Goal: Book appointment/travel/reservation

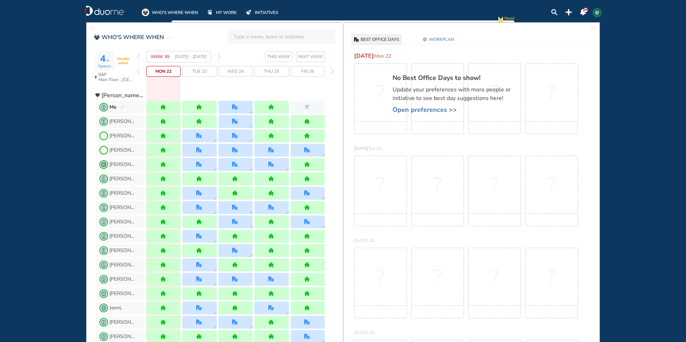
click at [238, 69] on span "Wed 24" at bounding box center [235, 71] width 17 height 7
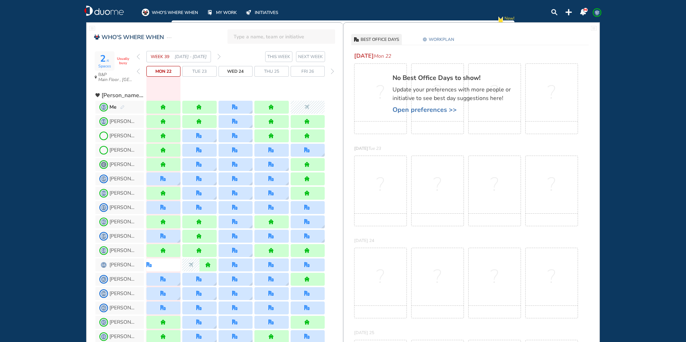
click at [236, 73] on span "Wed 24" at bounding box center [235, 71] width 17 height 7
click at [118, 71] on section "2 /6 Spaces Usually busy B&P Main Floor , Hotel Cubicle" at bounding box center [113, 67] width 41 height 36
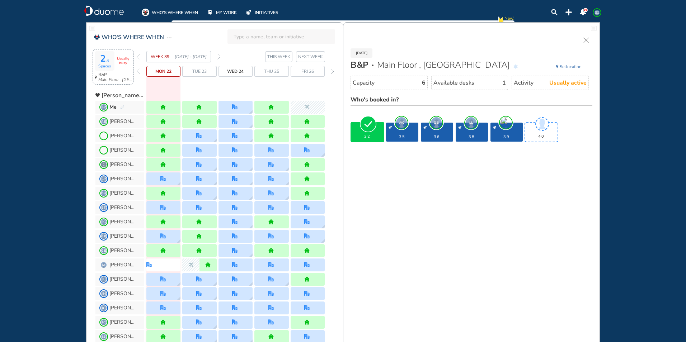
click at [218, 56] on img "forward week" at bounding box center [218, 57] width 3 height 6
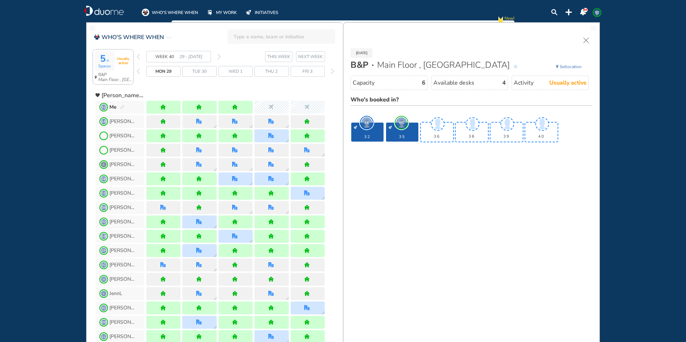
click at [219, 56] on img "forward week" at bounding box center [218, 57] width 3 height 6
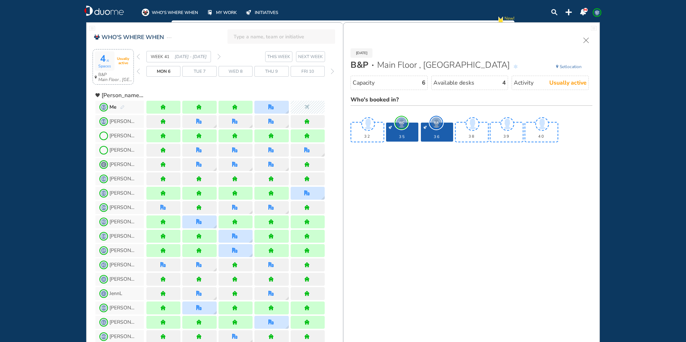
click at [220, 55] on img "forward week" at bounding box center [218, 57] width 3 height 6
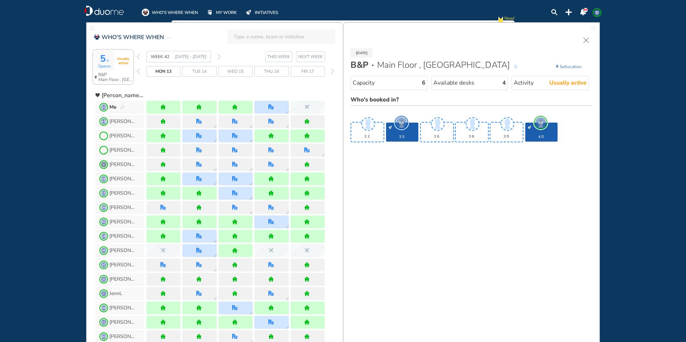
click at [270, 72] on span "Thu 16" at bounding box center [271, 71] width 15 height 7
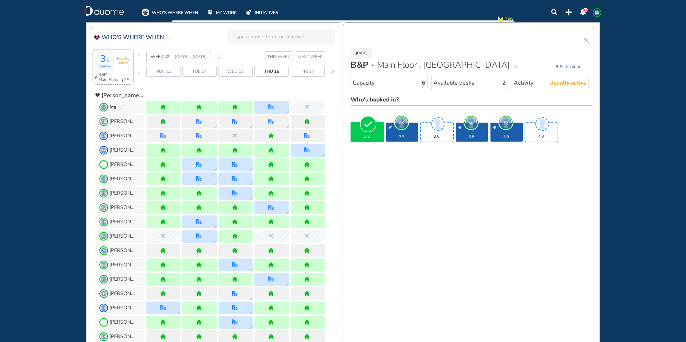
click at [220, 56] on img "forward week" at bounding box center [218, 57] width 3 height 6
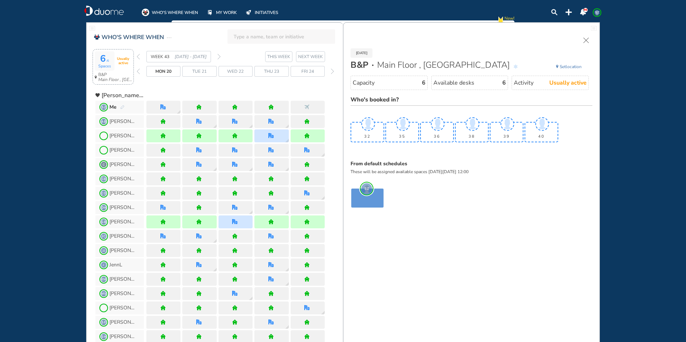
click at [576, 65] on span "Set location" at bounding box center [571, 66] width 22 height 7
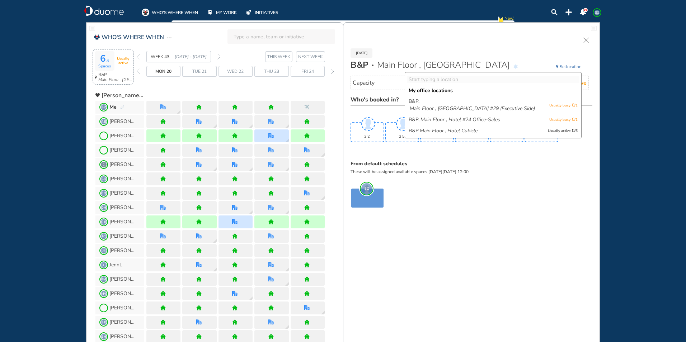
click at [385, 40] on div "Mon 20 Oct B&P Main Floor , Hotel Cubicle Set location My office locations B&P,…" at bounding box center [471, 125] width 256 height 174
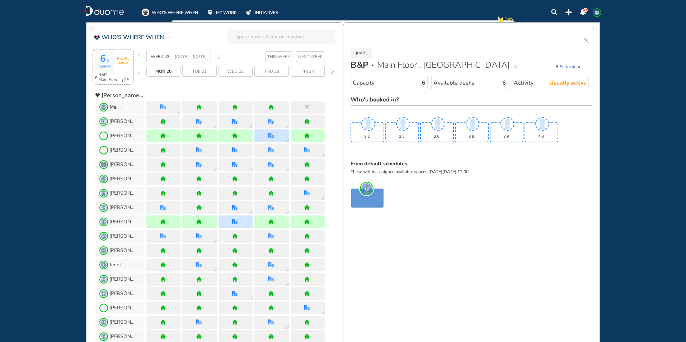
click at [585, 38] on img "cross-thin" at bounding box center [585, 40] width 5 height 5
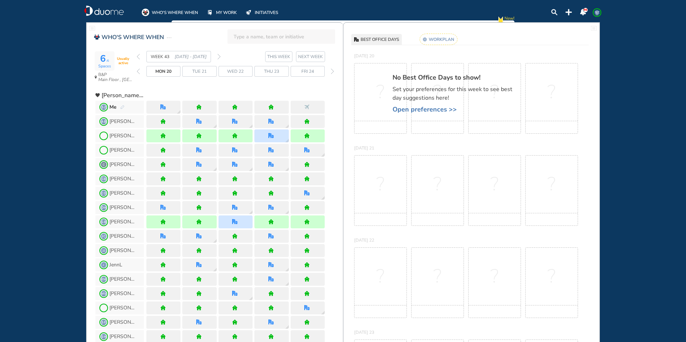
click at [445, 40] on rect at bounding box center [439, 39] width 38 height 11
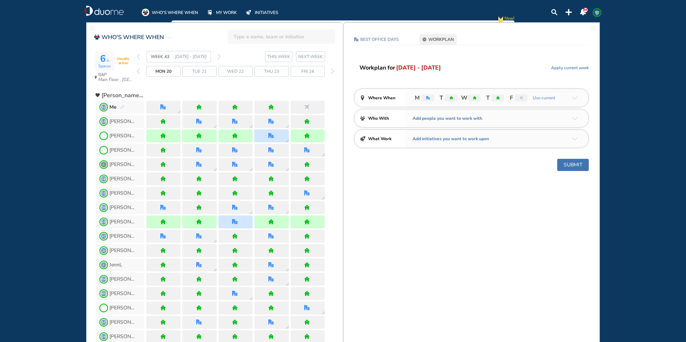
click at [576, 98] on img "arrow-down-a5b4c4" at bounding box center [575, 98] width 6 height 3
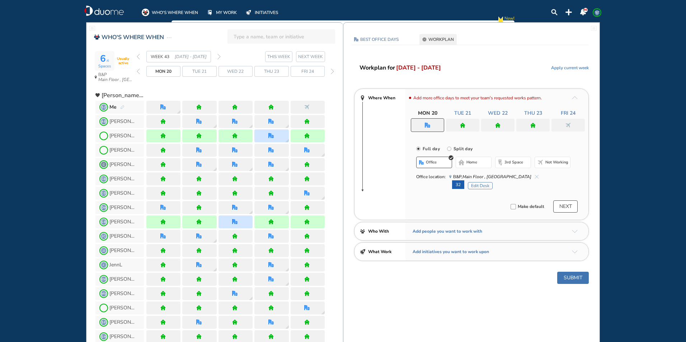
click at [502, 122] on div at bounding box center [497, 125] width 33 height 13
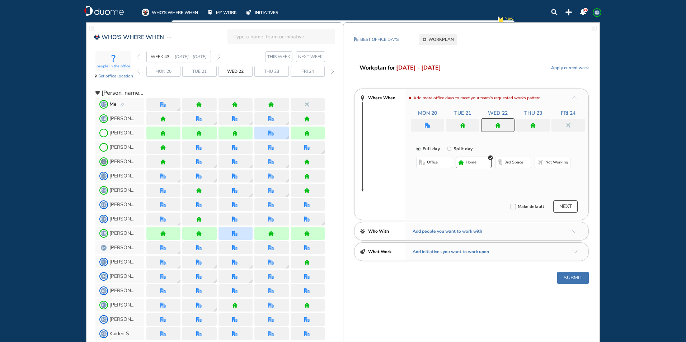
click at [435, 161] on span "office" at bounding box center [432, 163] width 11 height 6
click at [436, 177] on button "Select location" at bounding box center [435, 176] width 29 height 7
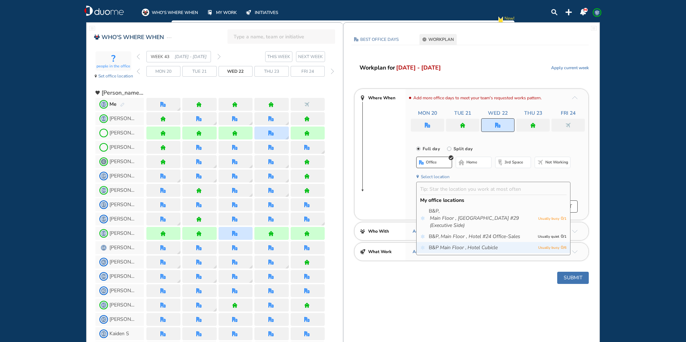
click at [457, 249] on icon "Main Floor ," at bounding box center [453, 247] width 27 height 7
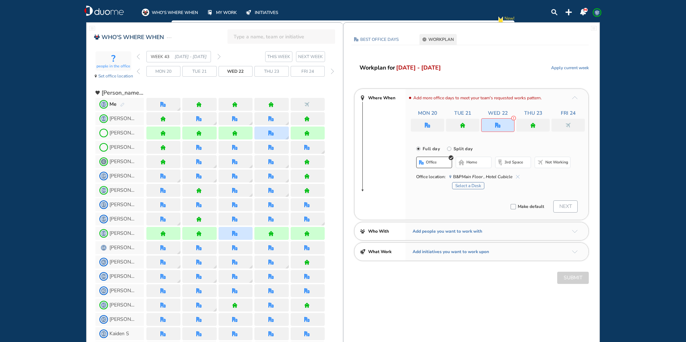
click at [466, 186] on button "Select a Desk" at bounding box center [468, 185] width 32 height 7
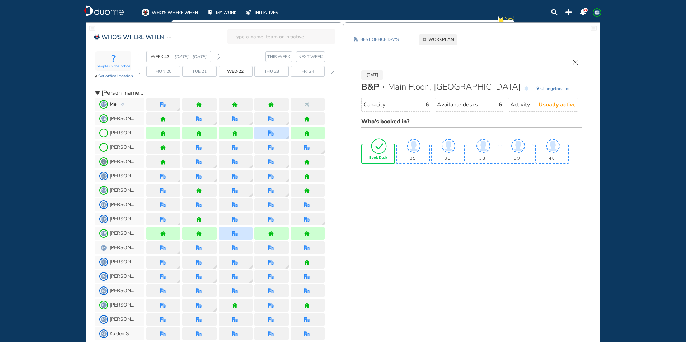
click at [380, 151] on img "tick-rounded-outline" at bounding box center [379, 146] width 17 height 17
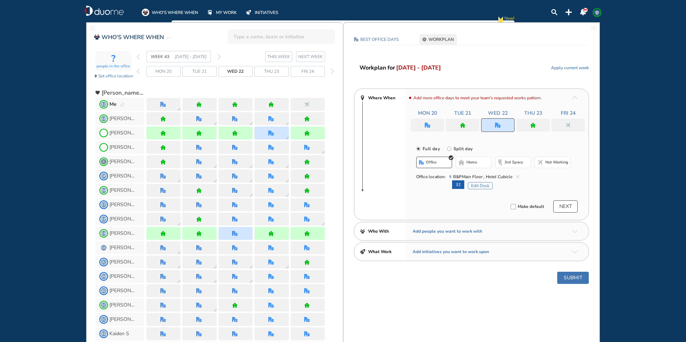
click at [430, 124] on img "office" at bounding box center [427, 125] width 5 height 5
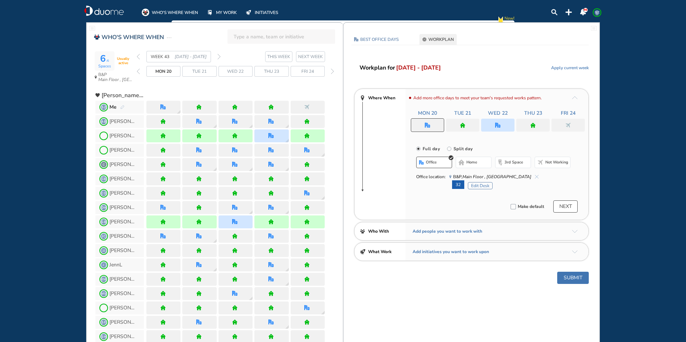
click at [535, 177] on img "cross-thin-blue" at bounding box center [537, 177] width 4 height 4
click at [488, 185] on button "Edit Desk" at bounding box center [480, 185] width 25 height 7
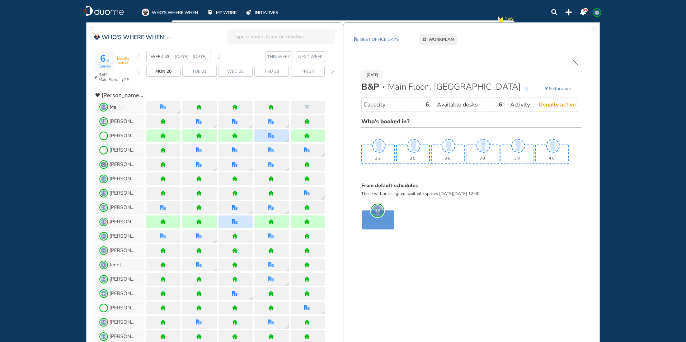
click at [576, 63] on img "cross-thin" at bounding box center [575, 62] width 5 height 5
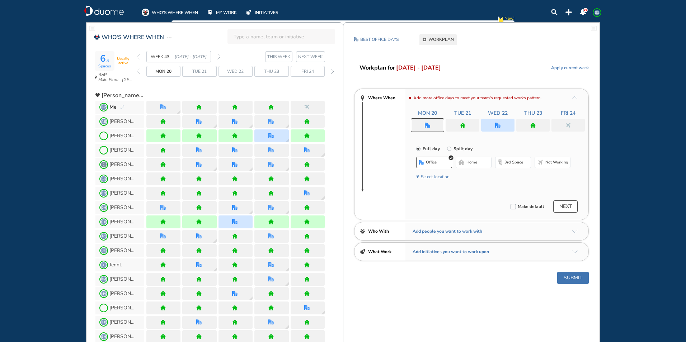
click at [474, 160] on span "home" at bounding box center [471, 163] width 11 height 6
click at [430, 161] on span "office" at bounding box center [432, 163] width 11 height 6
click at [469, 163] on span "home" at bounding box center [471, 163] width 11 height 6
click at [466, 126] on div at bounding box center [462, 125] width 33 height 13
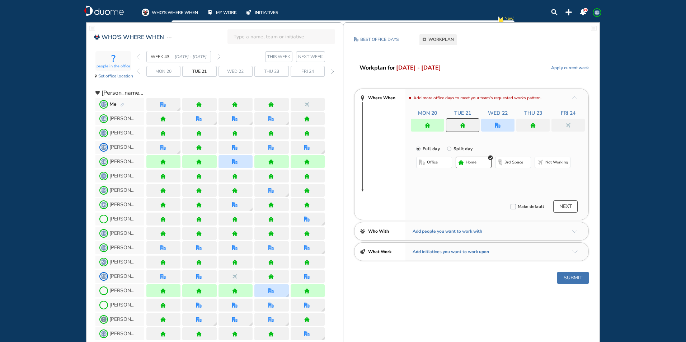
click at [441, 165] on button "office" at bounding box center [434, 162] width 36 height 11
click at [476, 164] on span "home" at bounding box center [471, 163] width 11 height 6
click at [537, 122] on div at bounding box center [532, 125] width 33 height 13
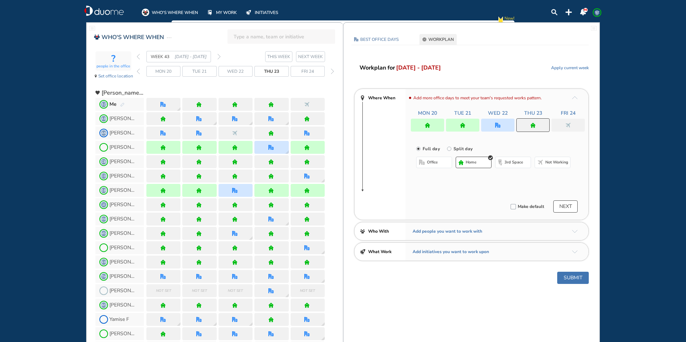
click at [480, 166] on button "home" at bounding box center [474, 162] width 36 height 11
click at [562, 123] on div at bounding box center [568, 125] width 33 height 13
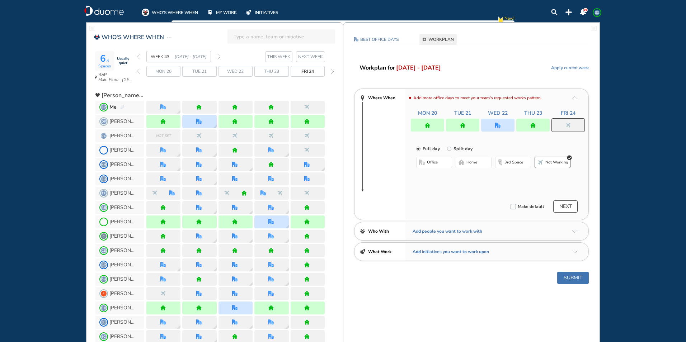
click at [433, 163] on span "office" at bounding box center [432, 163] width 11 height 6
click at [516, 177] on img "cross-thin-blue" at bounding box center [518, 177] width 4 height 4
click at [482, 164] on button "home" at bounding box center [474, 162] width 36 height 11
click at [503, 162] on button "3rd space" at bounding box center [513, 162] width 36 height 11
click at [441, 163] on button "office" at bounding box center [434, 162] width 36 height 11
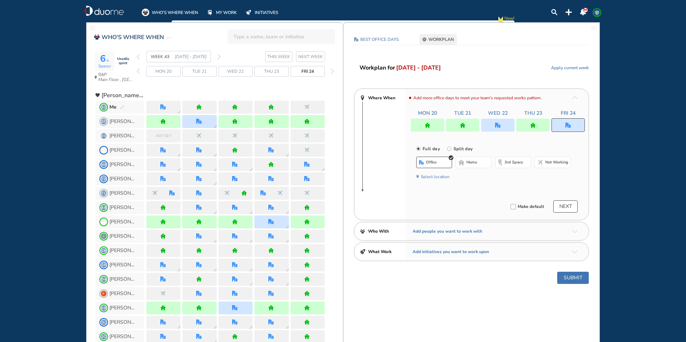
click at [477, 162] on span "home" at bounding box center [471, 163] width 11 height 6
click at [550, 163] on span "Not working" at bounding box center [556, 163] width 23 height 6
click at [501, 124] on div at bounding box center [497, 125] width 33 height 13
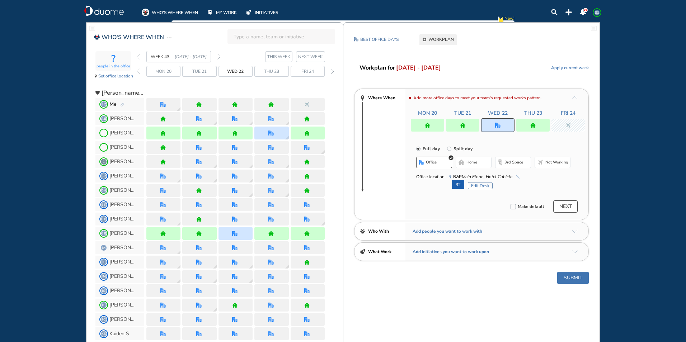
click at [570, 277] on button "Submit" at bounding box center [573, 278] width 32 height 12
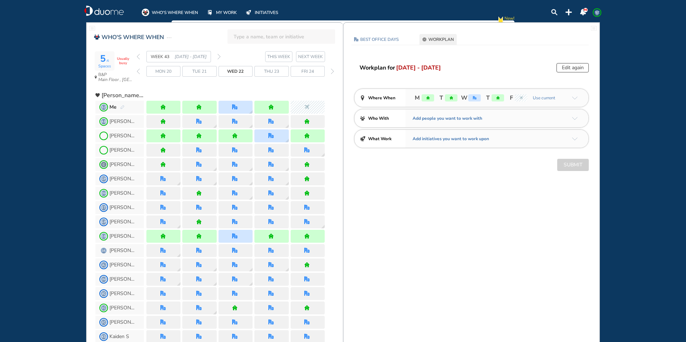
click at [235, 236] on img "office" at bounding box center [234, 236] width 5 height 5
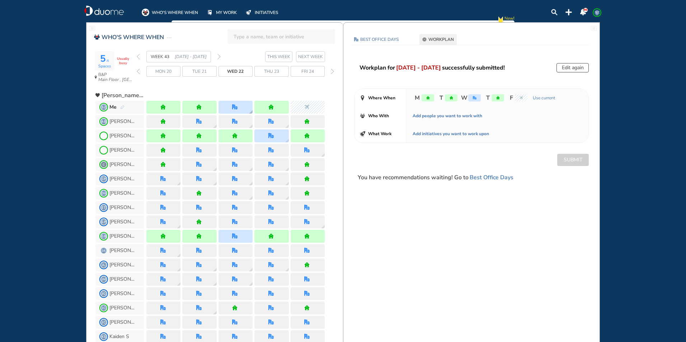
click at [245, 106] on div at bounding box center [236, 107] width 34 height 13
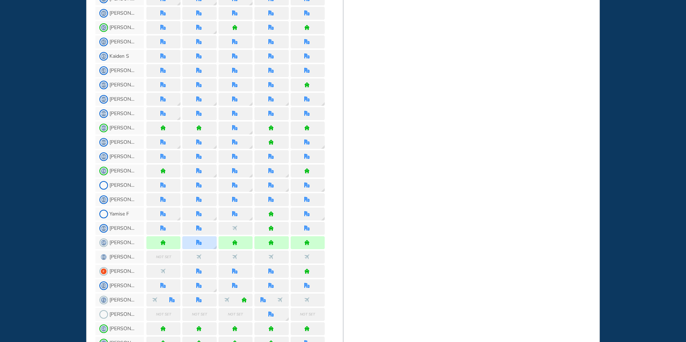
scroll to position [287, 0]
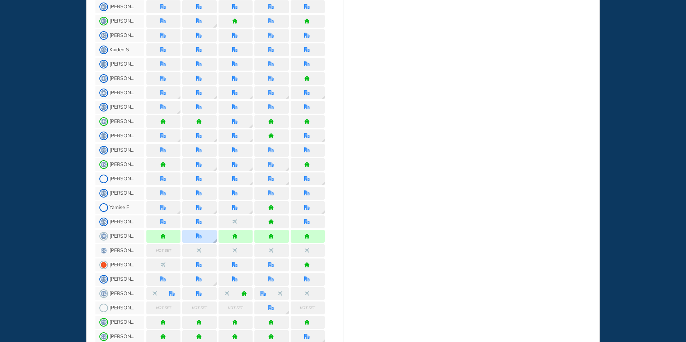
click at [201, 234] on img "office" at bounding box center [198, 236] width 5 height 5
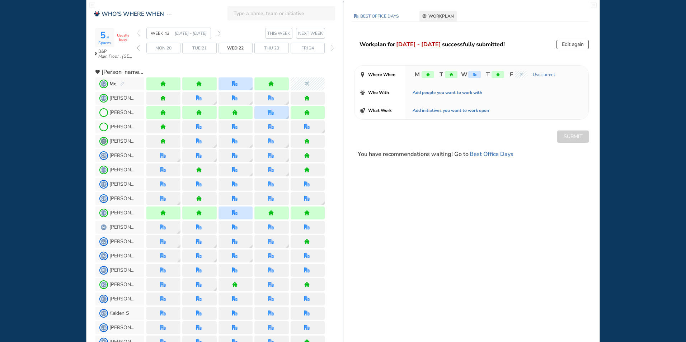
scroll to position [11, 0]
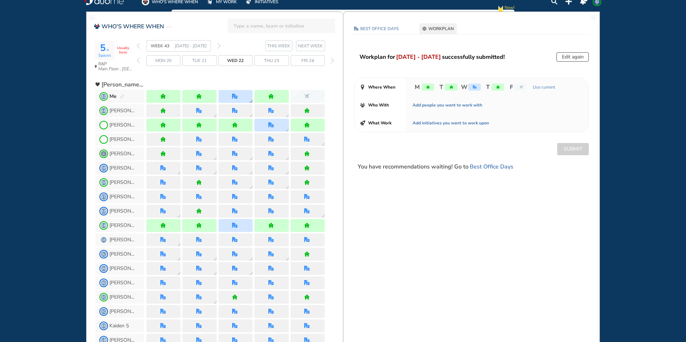
click at [235, 97] on img "office" at bounding box center [234, 96] width 5 height 5
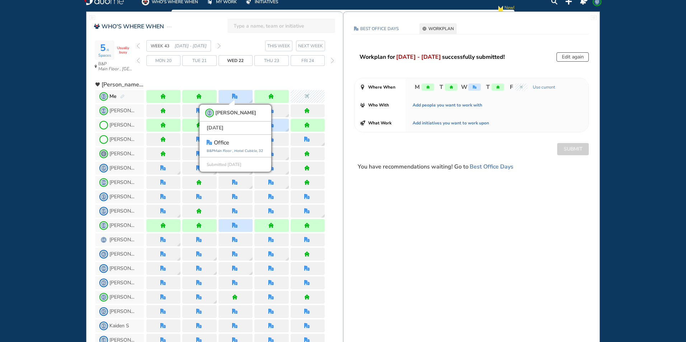
click at [240, 58] on span "Wed 22" at bounding box center [235, 60] width 17 height 7
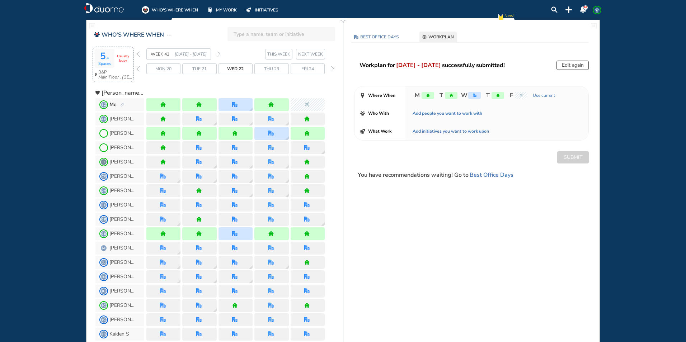
scroll to position [0, 0]
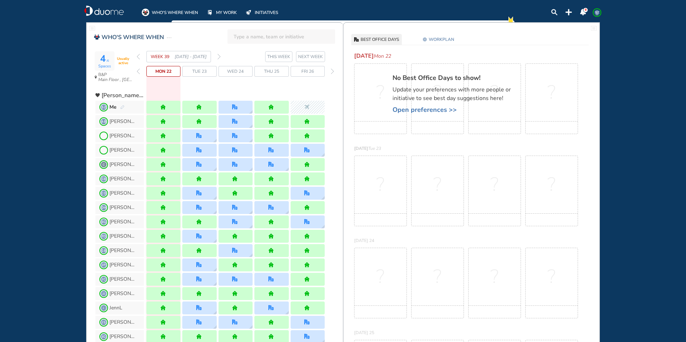
click at [219, 54] on img "forward week" at bounding box center [218, 57] width 3 height 6
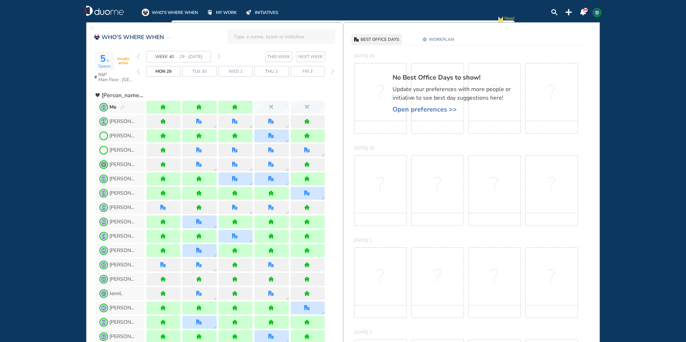
click at [219, 54] on img "forward week" at bounding box center [218, 57] width 3 height 6
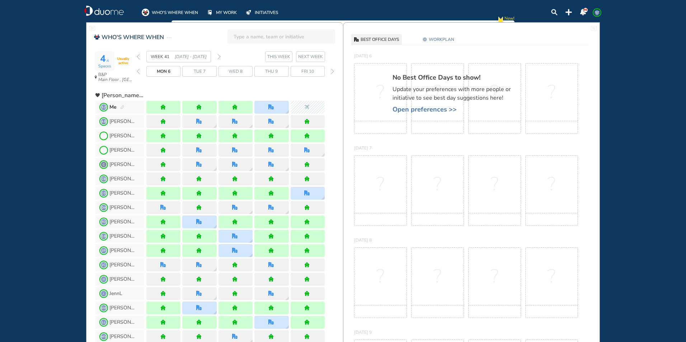
click at [139, 56] on img "back week" at bounding box center [138, 57] width 3 height 6
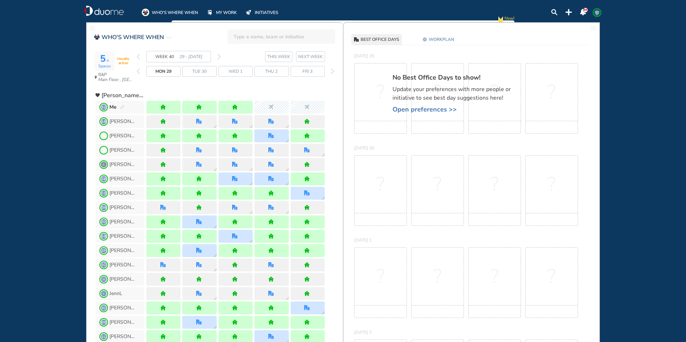
click at [219, 57] on img "forward week" at bounding box center [218, 57] width 3 height 6
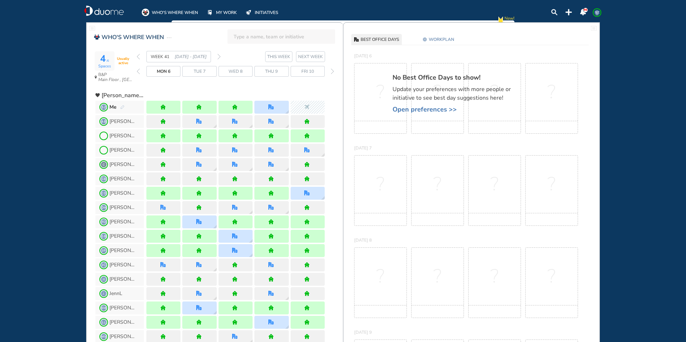
click at [219, 57] on img "forward week" at bounding box center [218, 57] width 3 height 6
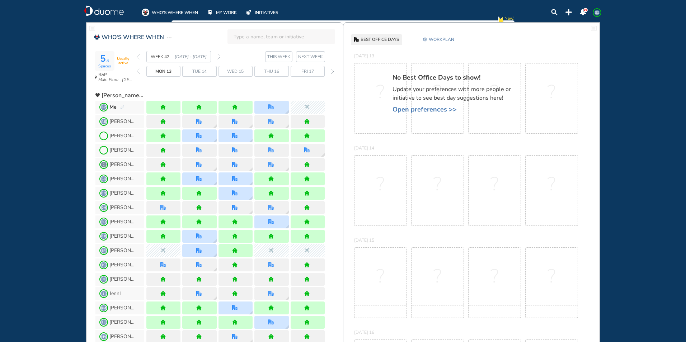
click at [219, 57] on img "forward week" at bounding box center [218, 57] width 3 height 6
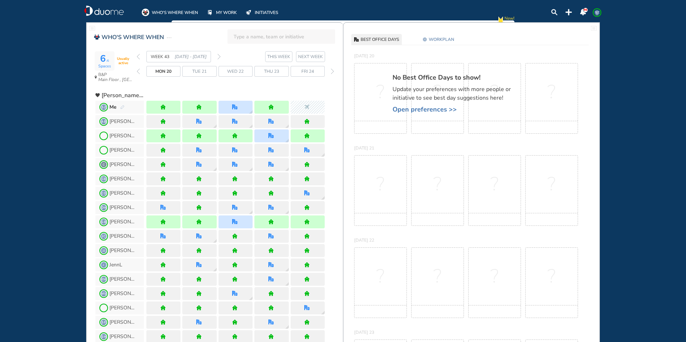
click at [234, 69] on span "Wed 22" at bounding box center [235, 71] width 17 height 7
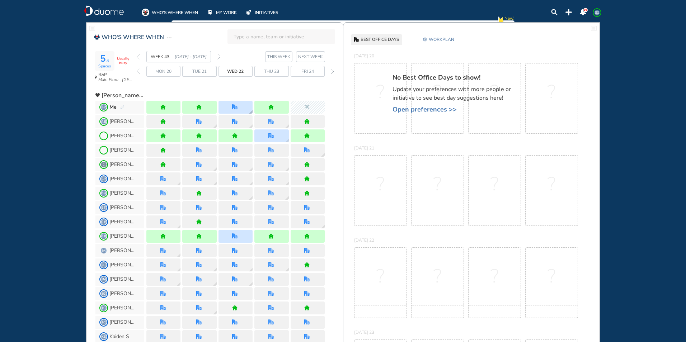
click at [234, 110] on img "office" at bounding box center [234, 106] width 5 height 5
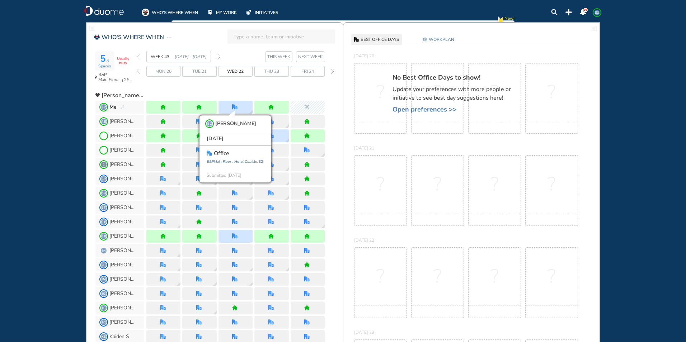
click at [219, 56] on img "forward week" at bounding box center [218, 57] width 3 height 6
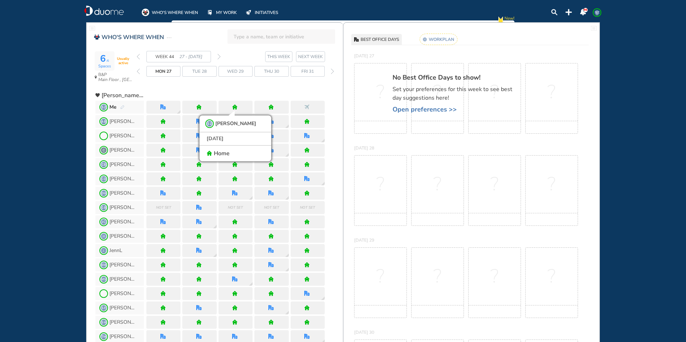
click at [137, 56] on img "back week" at bounding box center [138, 57] width 3 height 6
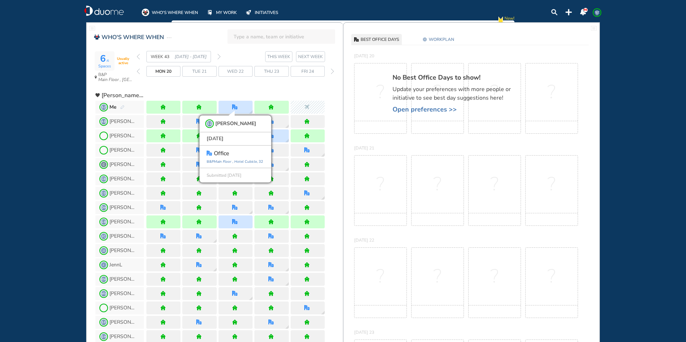
click at [137, 56] on img "back week" at bounding box center [138, 57] width 3 height 6
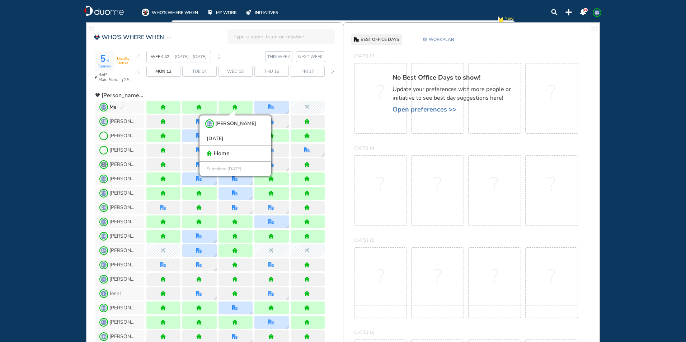
click at [139, 57] on img "back week" at bounding box center [138, 57] width 3 height 6
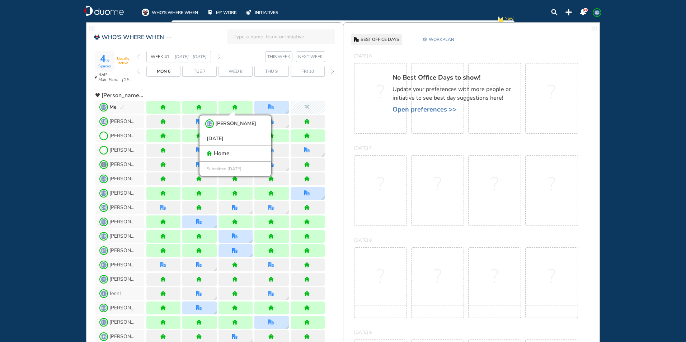
click at [140, 58] on div "WEEK 41 [DATE] - [DATE]" at bounding box center [179, 56] width 84 height 11
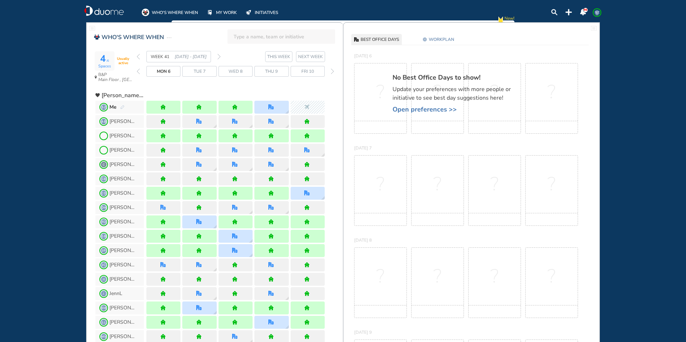
click at [139, 58] on img "back week" at bounding box center [138, 57] width 3 height 6
